Goal: Information Seeking & Learning: Find specific page/section

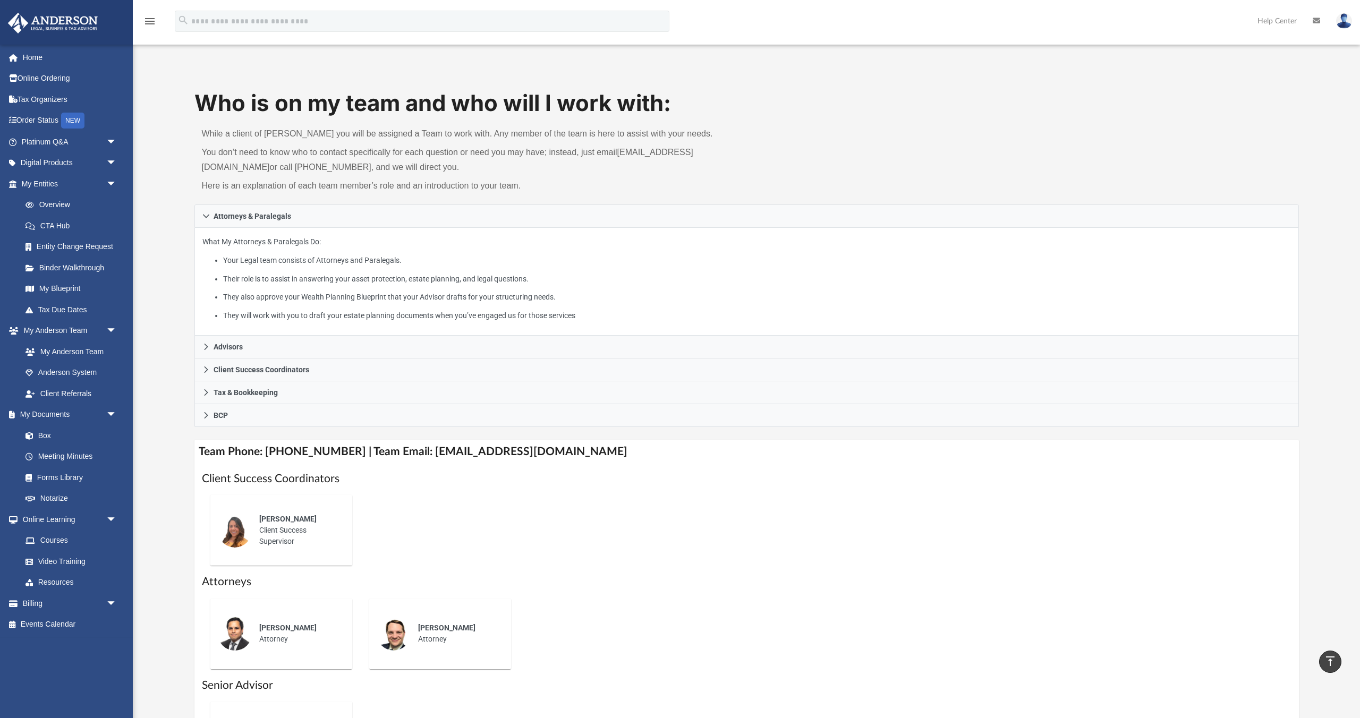
scroll to position [205, 0]
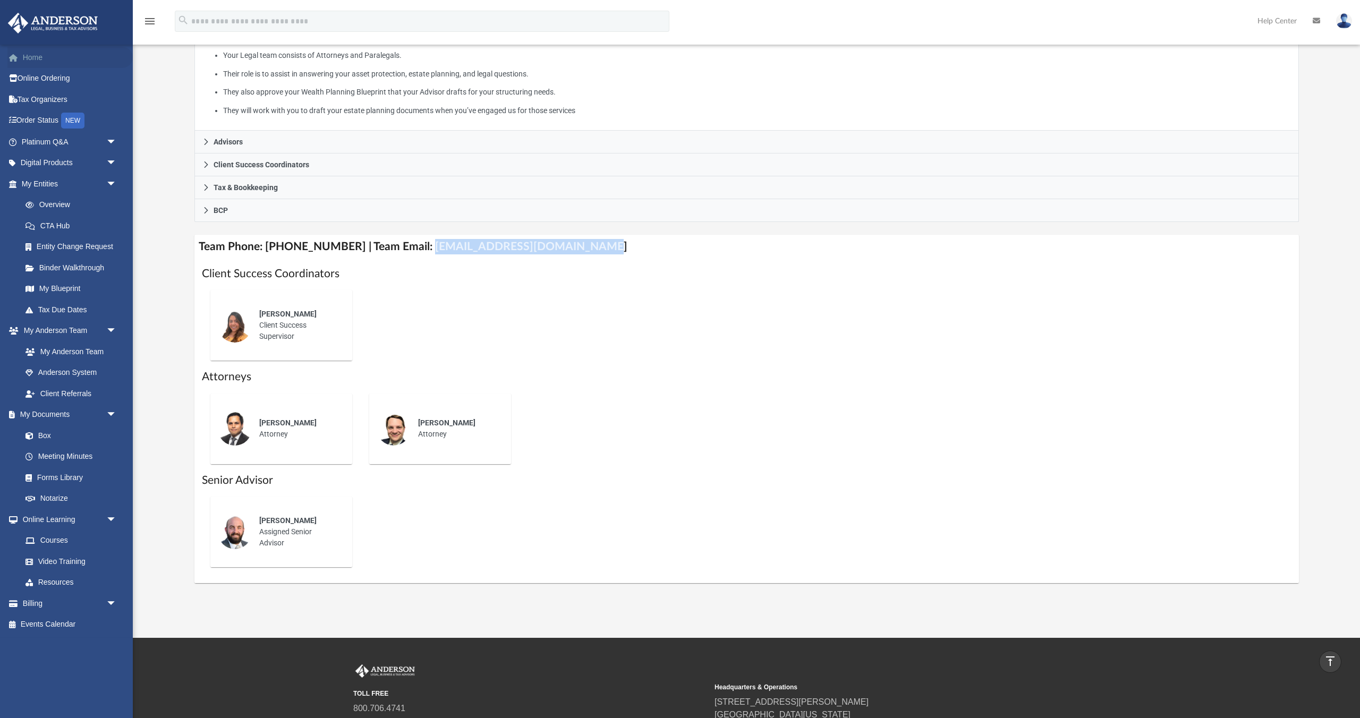
click at [48, 56] on link "Home" at bounding box center [69, 57] width 125 height 21
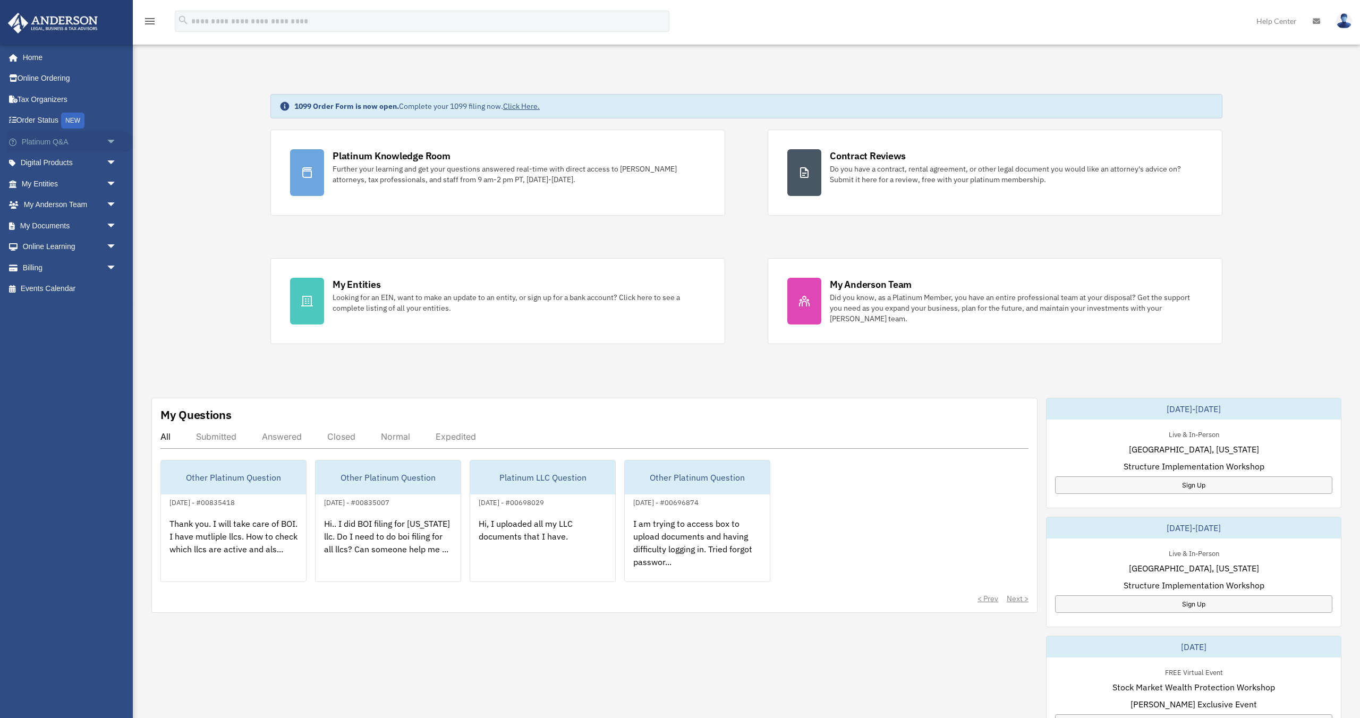
click at [51, 142] on link "Platinum Q&A arrow_drop_down" at bounding box center [69, 141] width 125 height 21
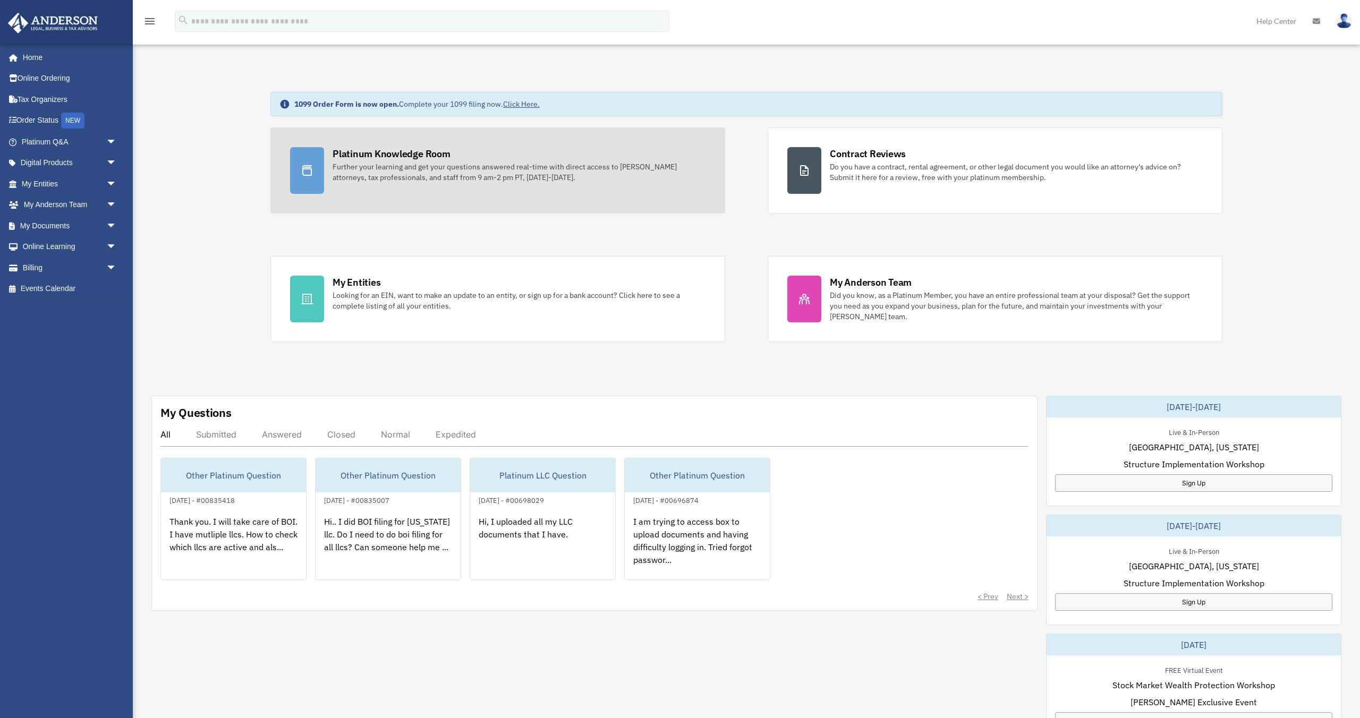
click at [416, 162] on div "Further your learning and get your questions answered real-time with direct acc…" at bounding box center [519, 172] width 373 height 21
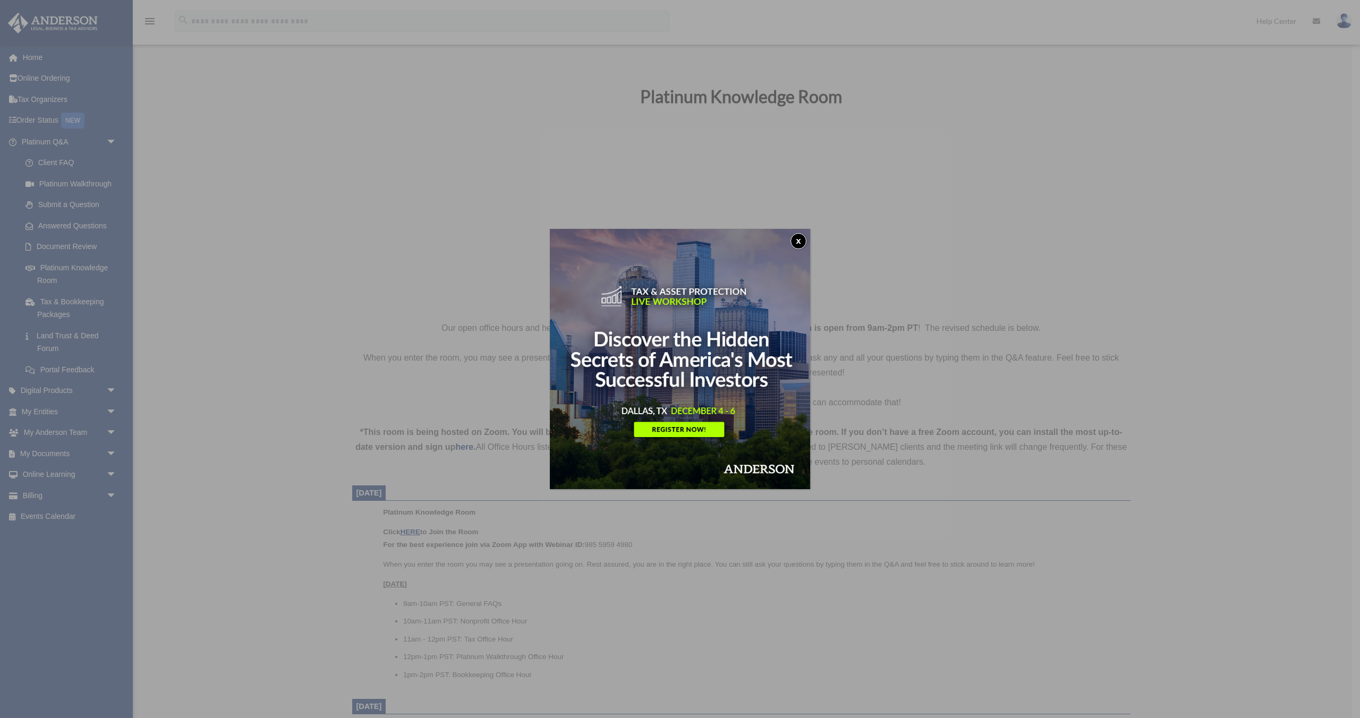
click at [800, 242] on button "x" at bounding box center [799, 241] width 16 height 16
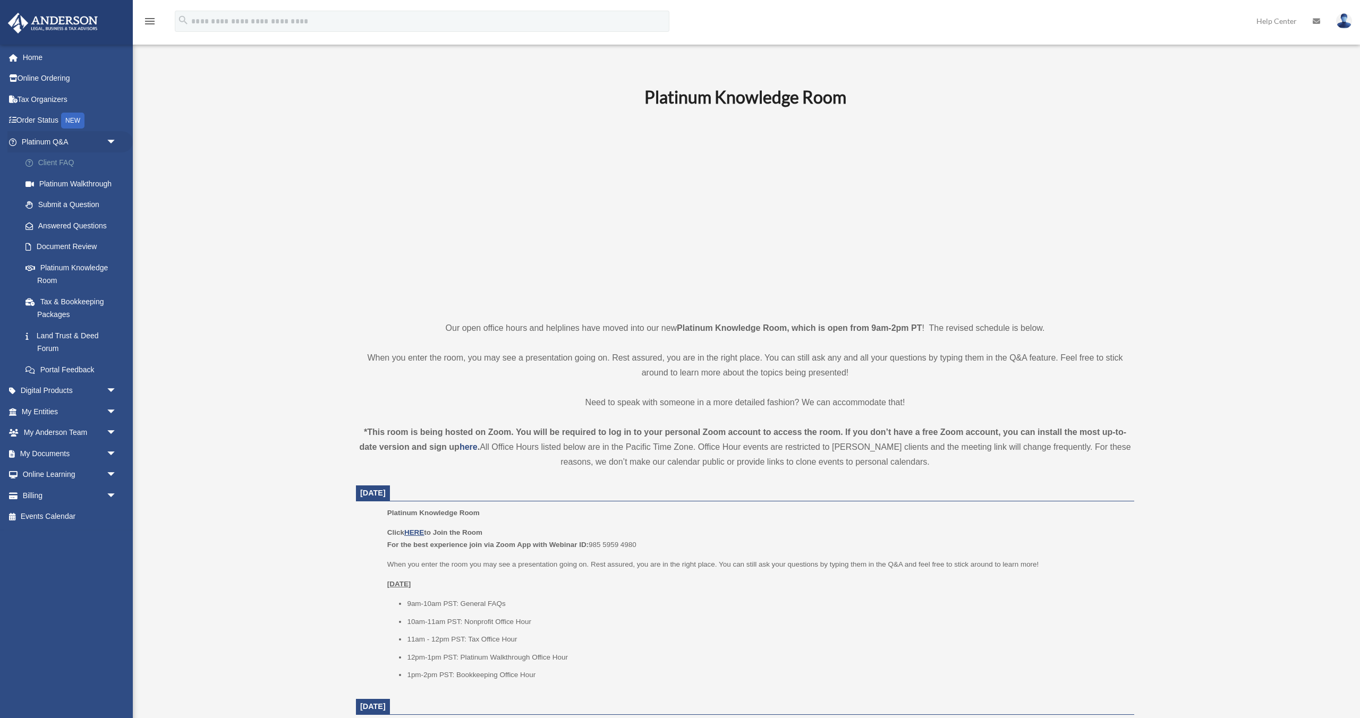
scroll to position [6, 0]
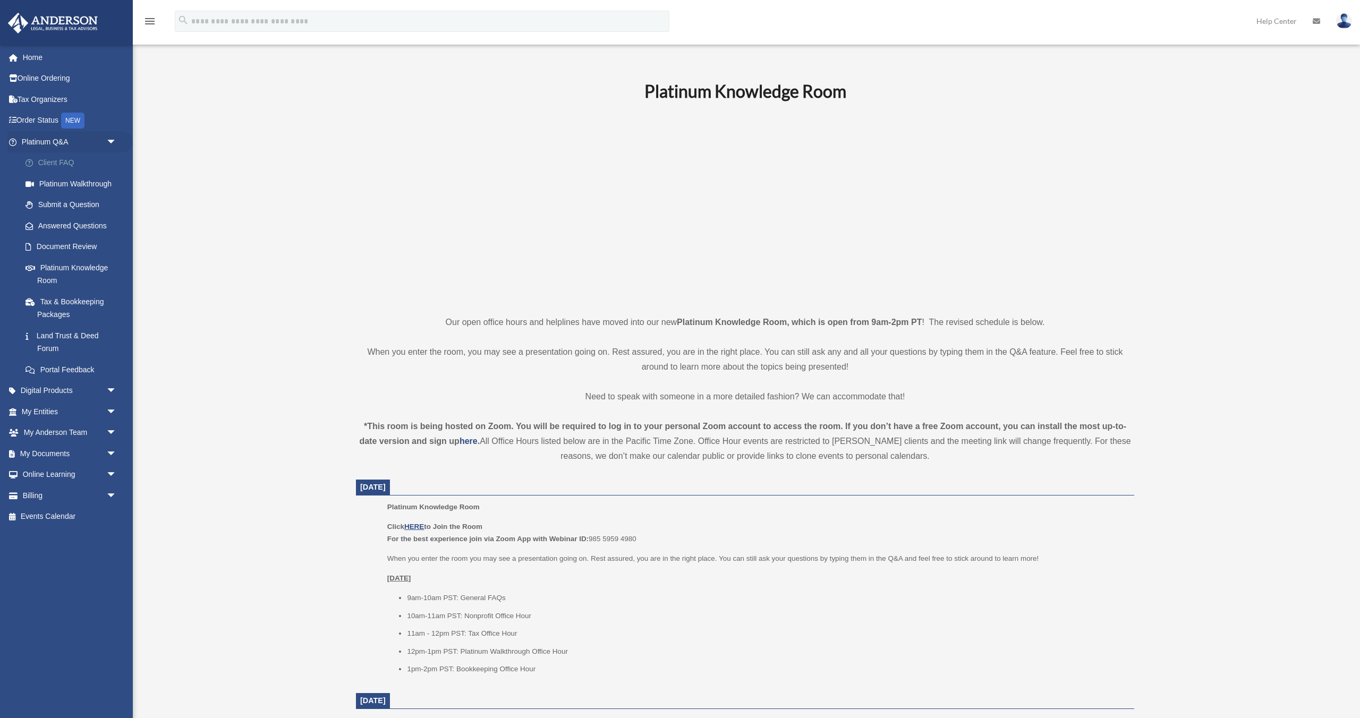
click at [63, 164] on link "Client FAQ" at bounding box center [74, 162] width 118 height 21
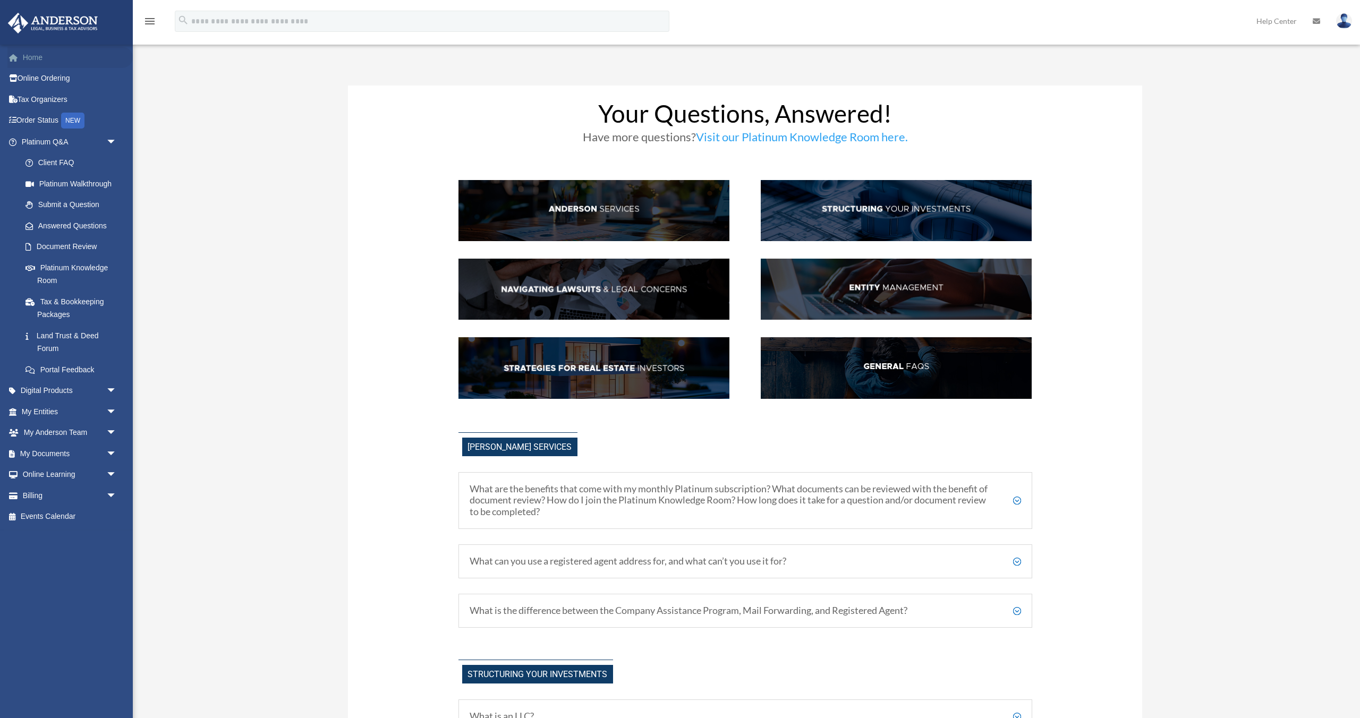
click at [32, 62] on link "Home" at bounding box center [69, 57] width 125 height 21
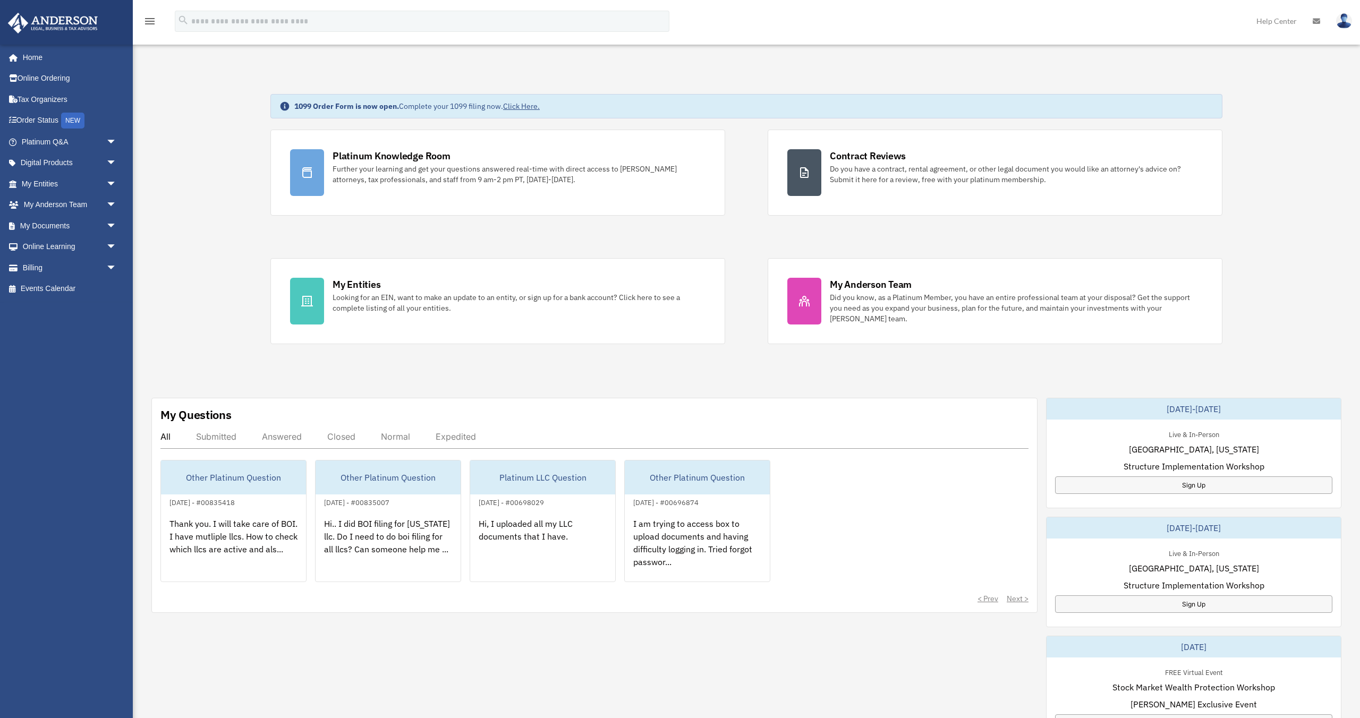
click at [471, 438] on div "Expedited" at bounding box center [456, 436] width 40 height 11
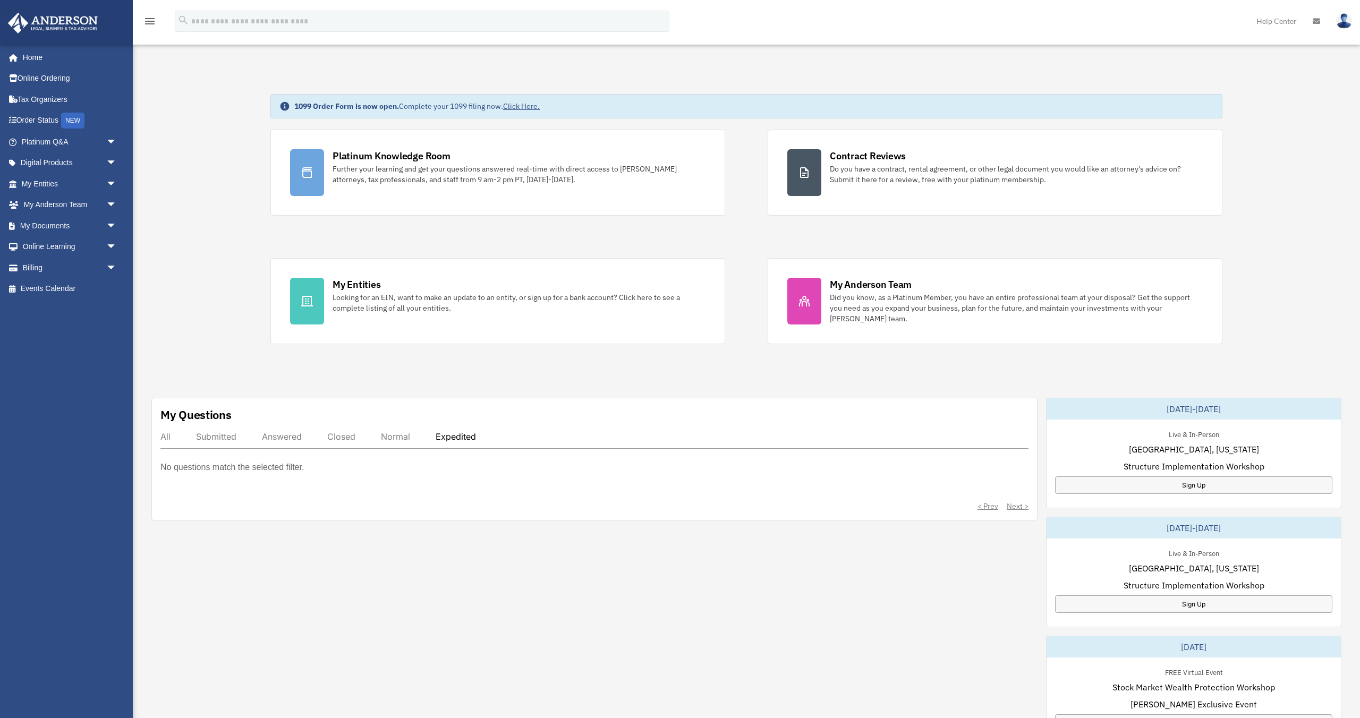
scroll to position [4, 0]
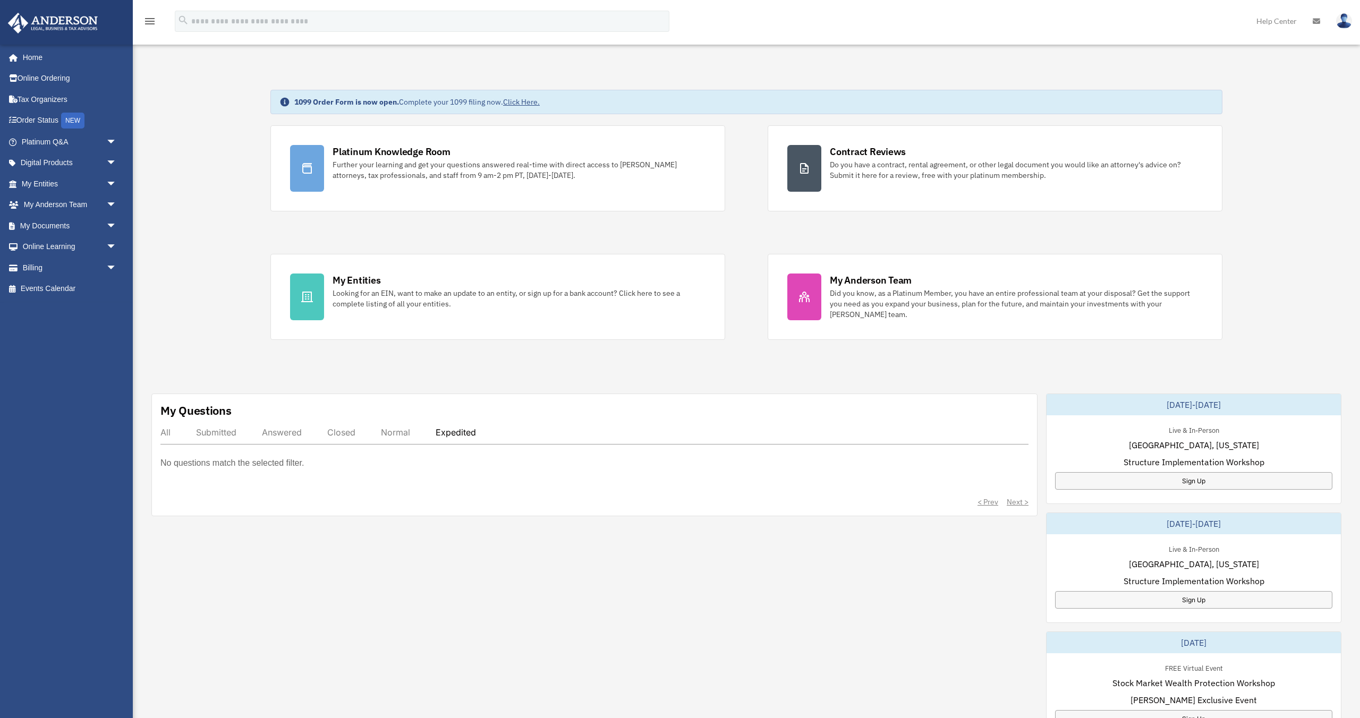
click at [227, 467] on p "No questions match the selected filter." at bounding box center [231, 463] width 143 height 15
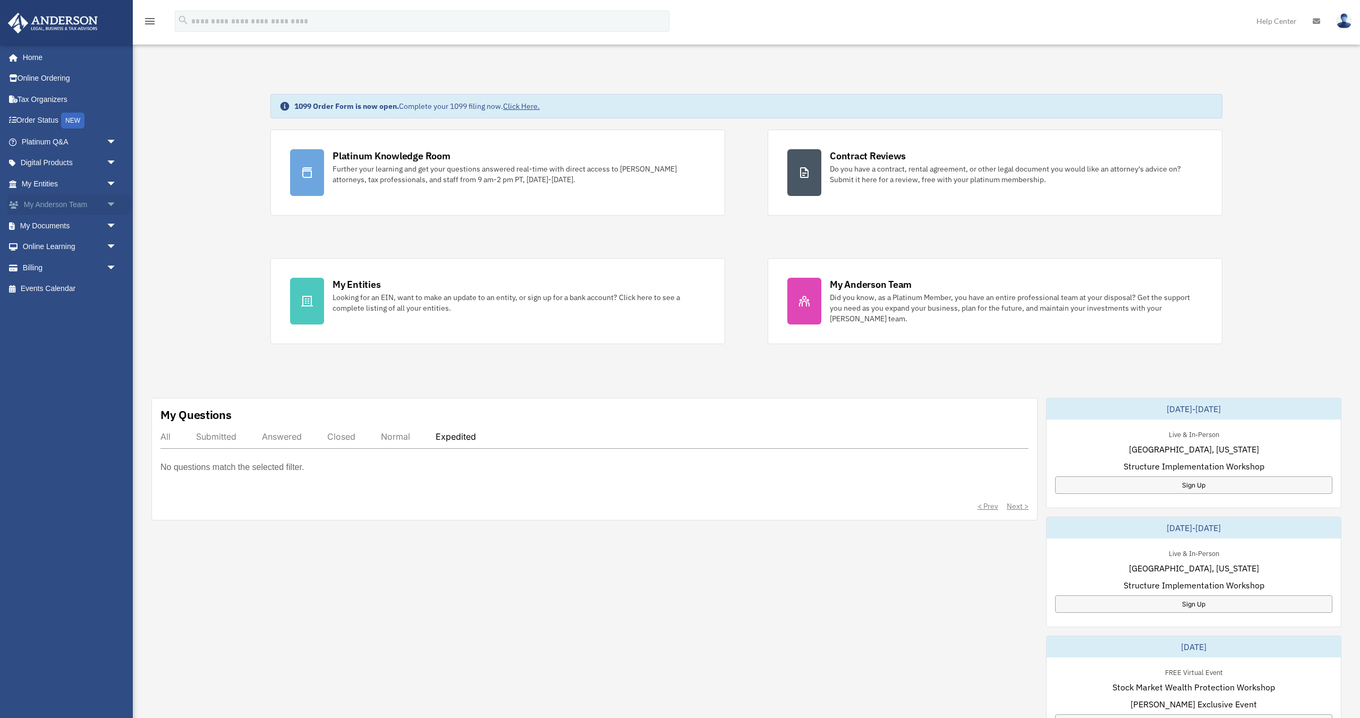
click at [58, 206] on link "My Anderson Team arrow_drop_down" at bounding box center [69, 204] width 125 height 21
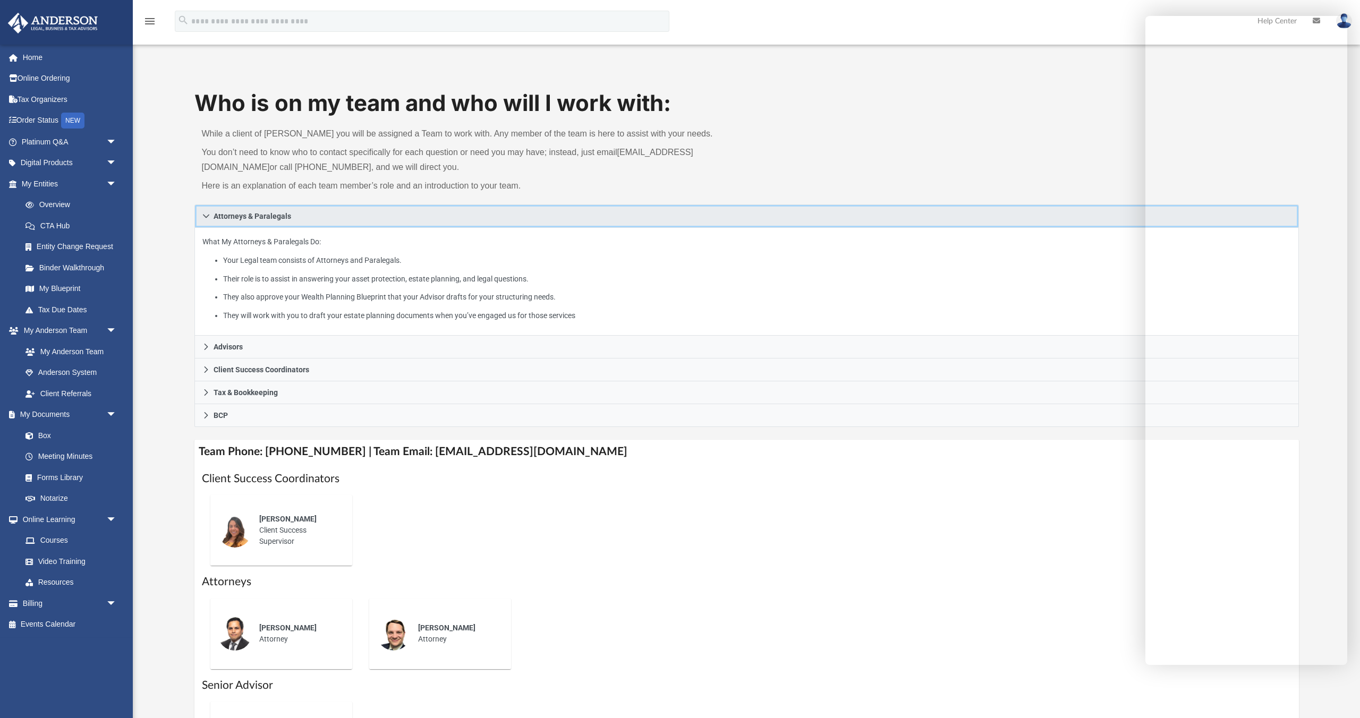
click at [963, 221] on link "Attorneys & Paralegals" at bounding box center [746, 216] width 1105 height 23
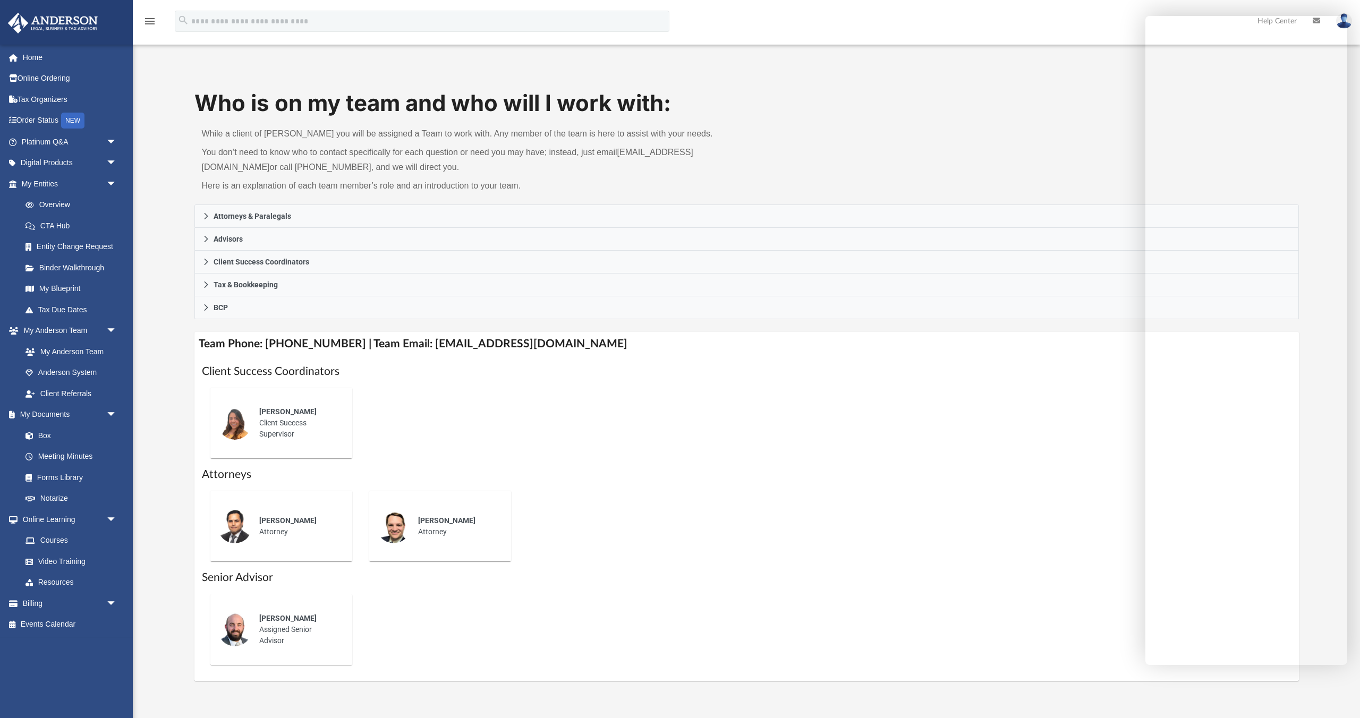
click at [1080, 84] on div "Who is on my team and who will I work with: While a client of Anderson you will…" at bounding box center [746, 372] width 1227 height 615
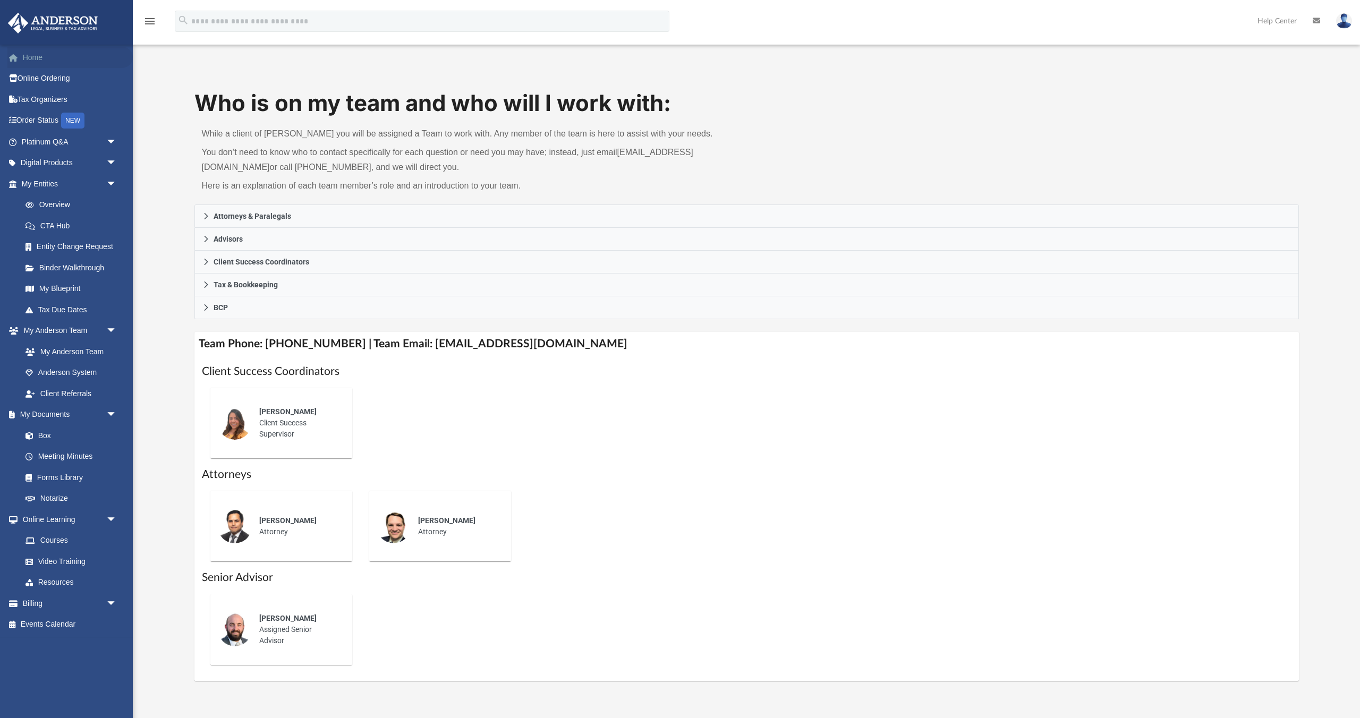
click at [37, 62] on link "Home" at bounding box center [69, 57] width 125 height 21
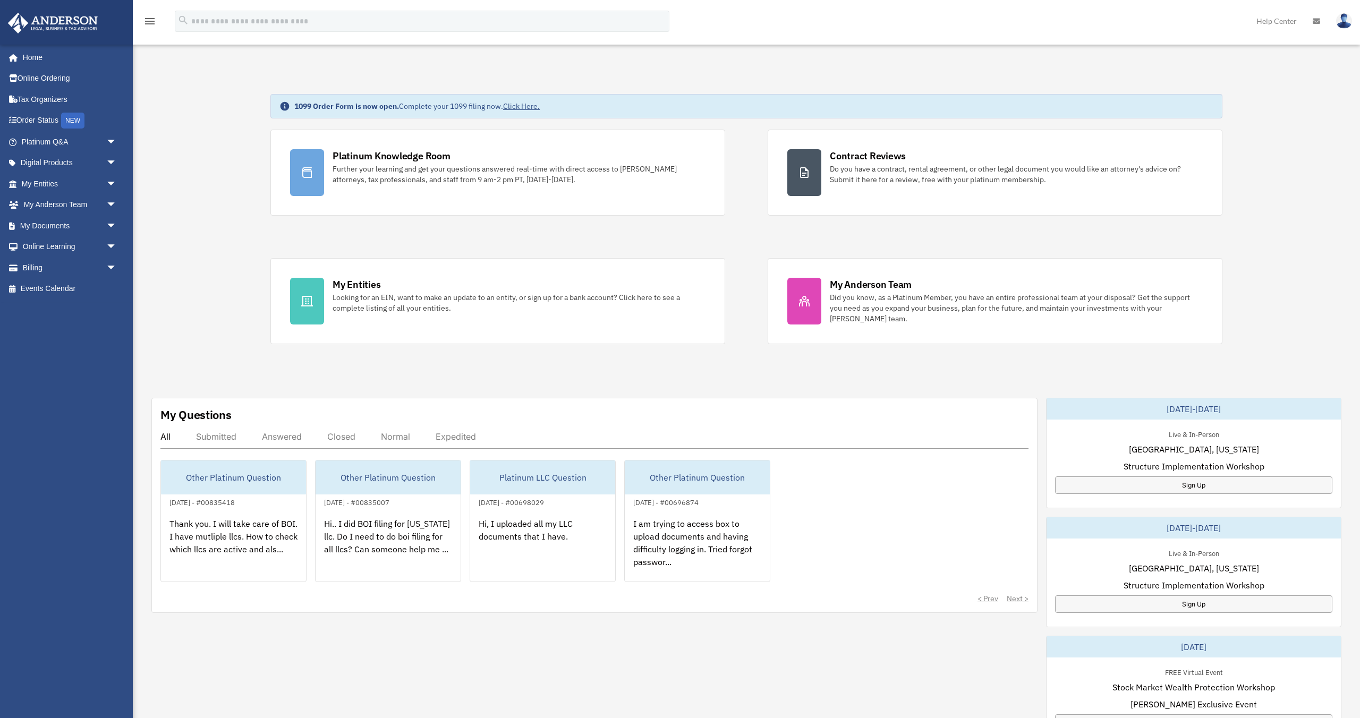
click at [219, 436] on div "Submitted" at bounding box center [216, 436] width 40 height 11
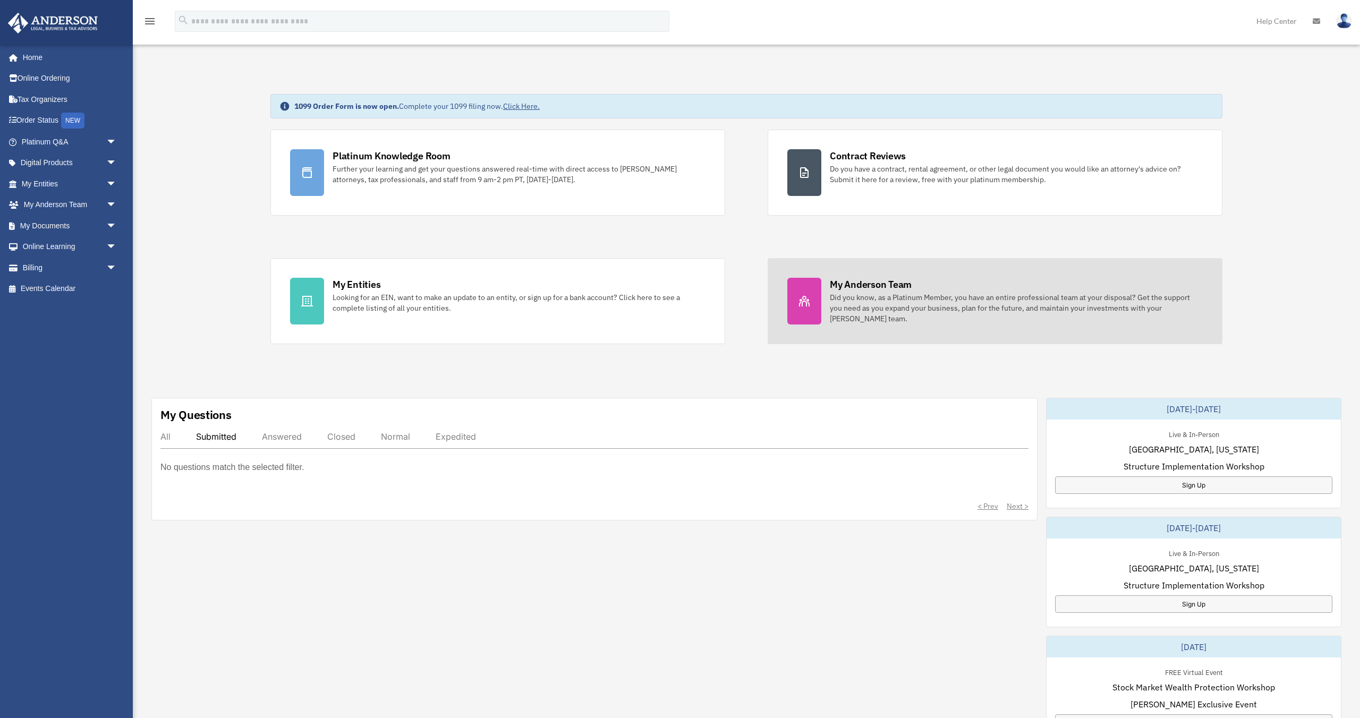
click at [862, 292] on div "Did you know, as a Platinum Member, you have an entire professional team at you…" at bounding box center [1016, 308] width 373 height 32
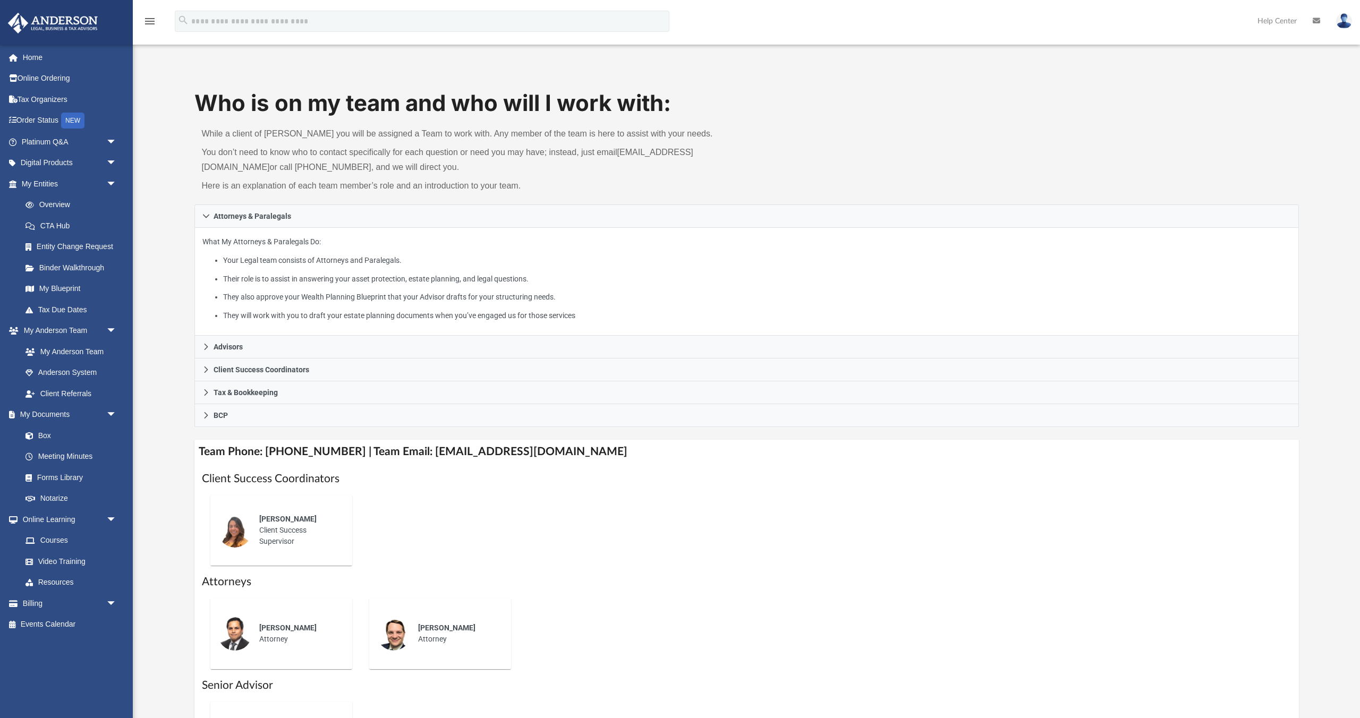
click at [306, 514] on div "[PERSON_NAME]" at bounding box center [298, 519] width 78 height 11
